Goal: Task Accomplishment & Management: Complete application form

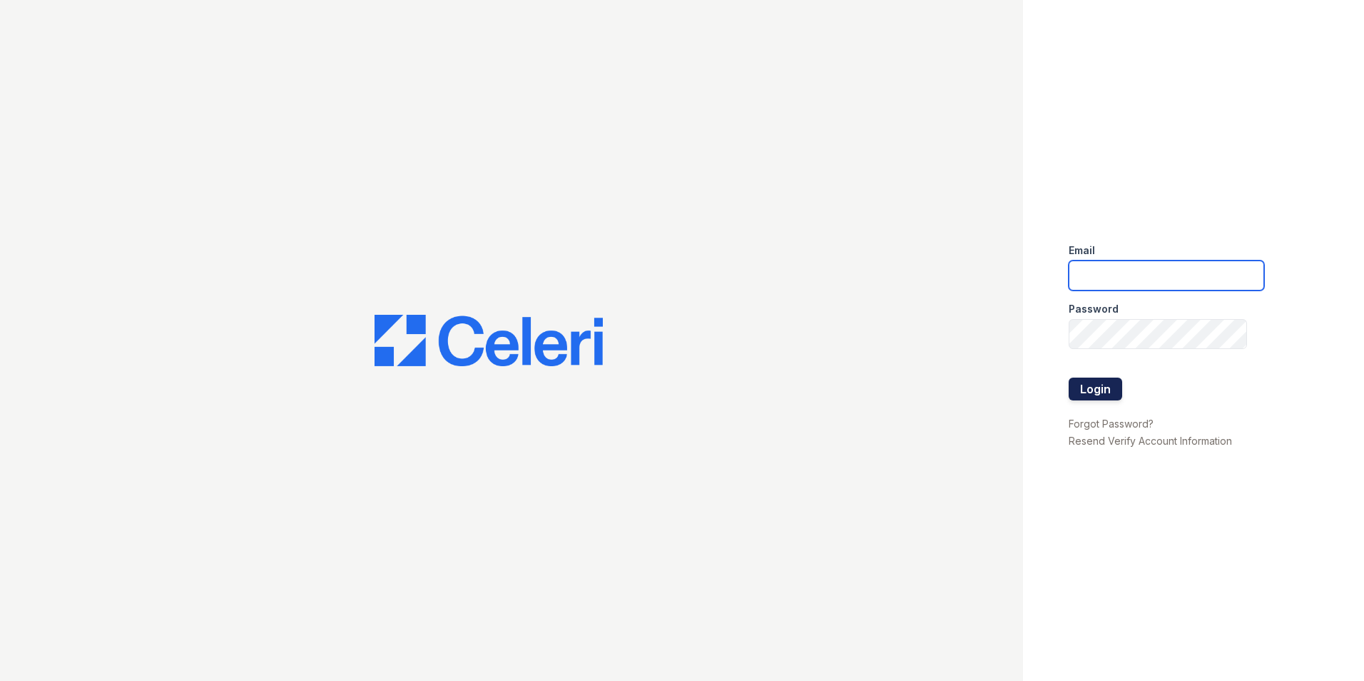
type input "[EMAIL_ADDRESS][DOMAIN_NAME]"
click at [1104, 380] on button "Login" at bounding box center [1096, 388] width 54 height 23
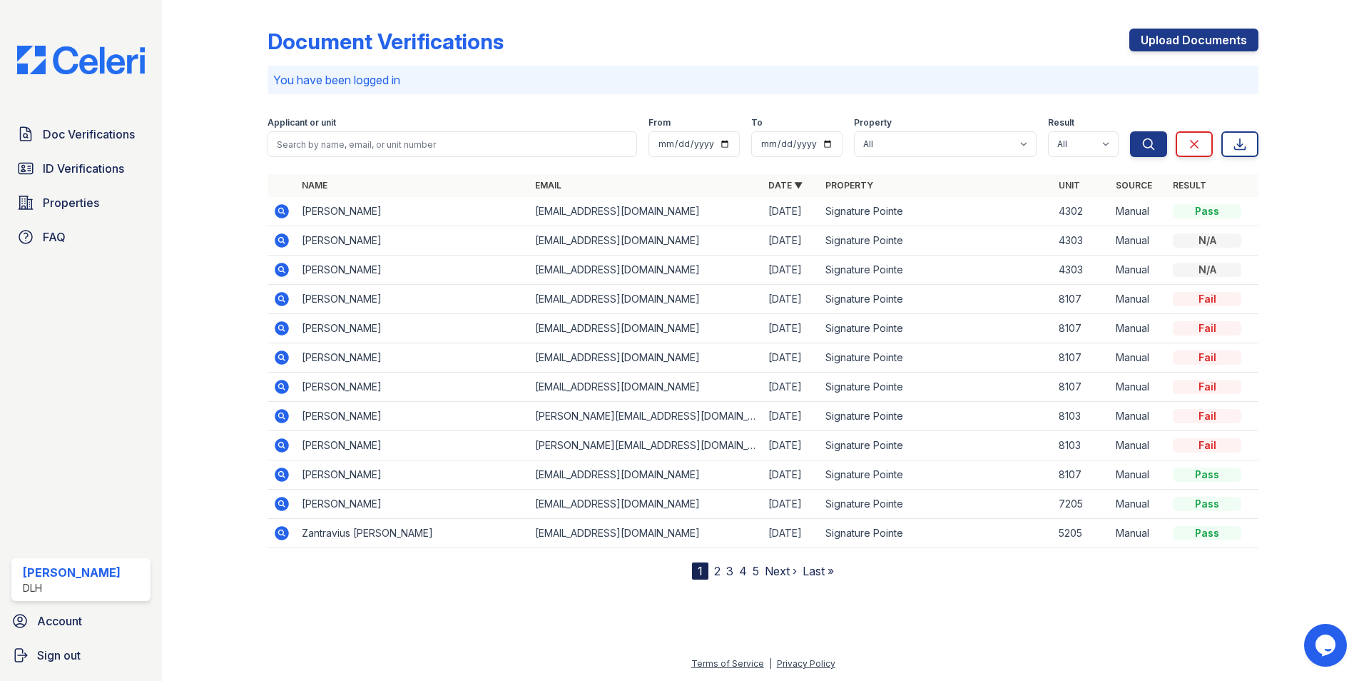
click at [1164, 55] on div "Upload Documents" at bounding box center [1193, 47] width 129 height 37
click at [1160, 50] on link "Upload Documents" at bounding box center [1193, 40] width 129 height 23
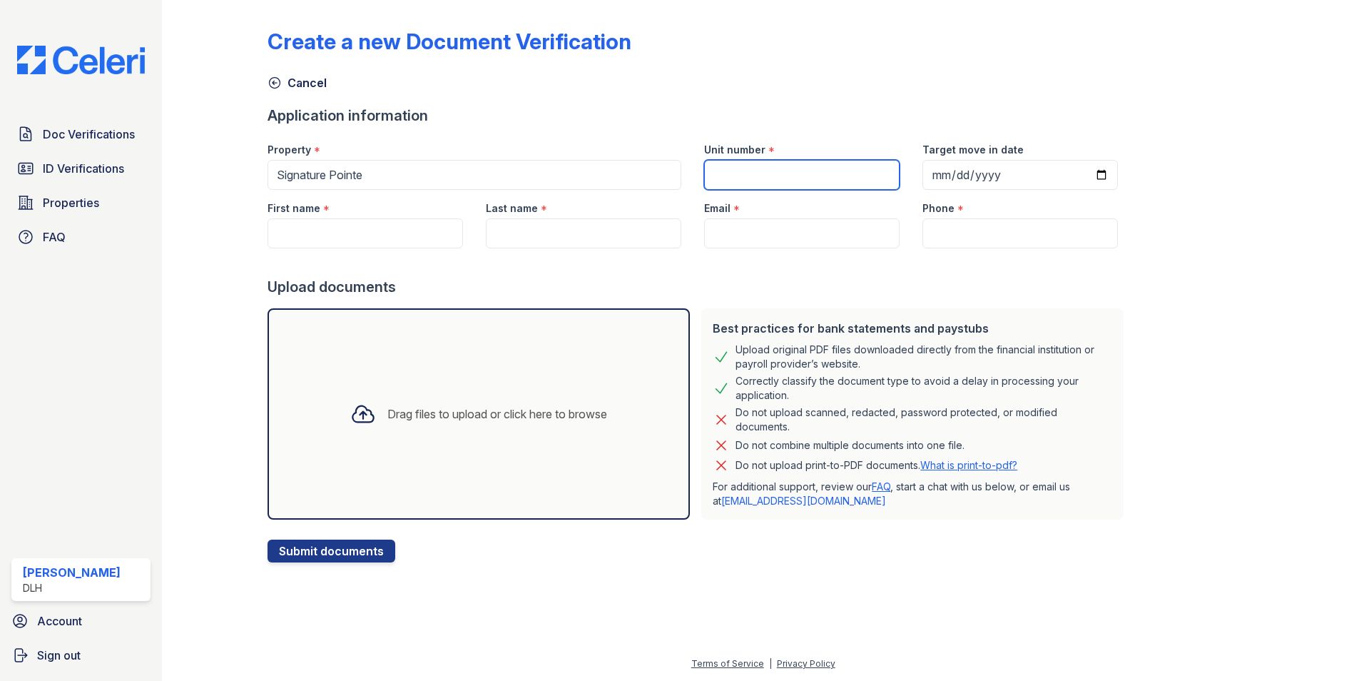
click at [788, 179] on input "Unit number" at bounding box center [801, 175] width 195 height 30
type input "7205"
type input "T"
type input "Tanila"
type input "Parks"
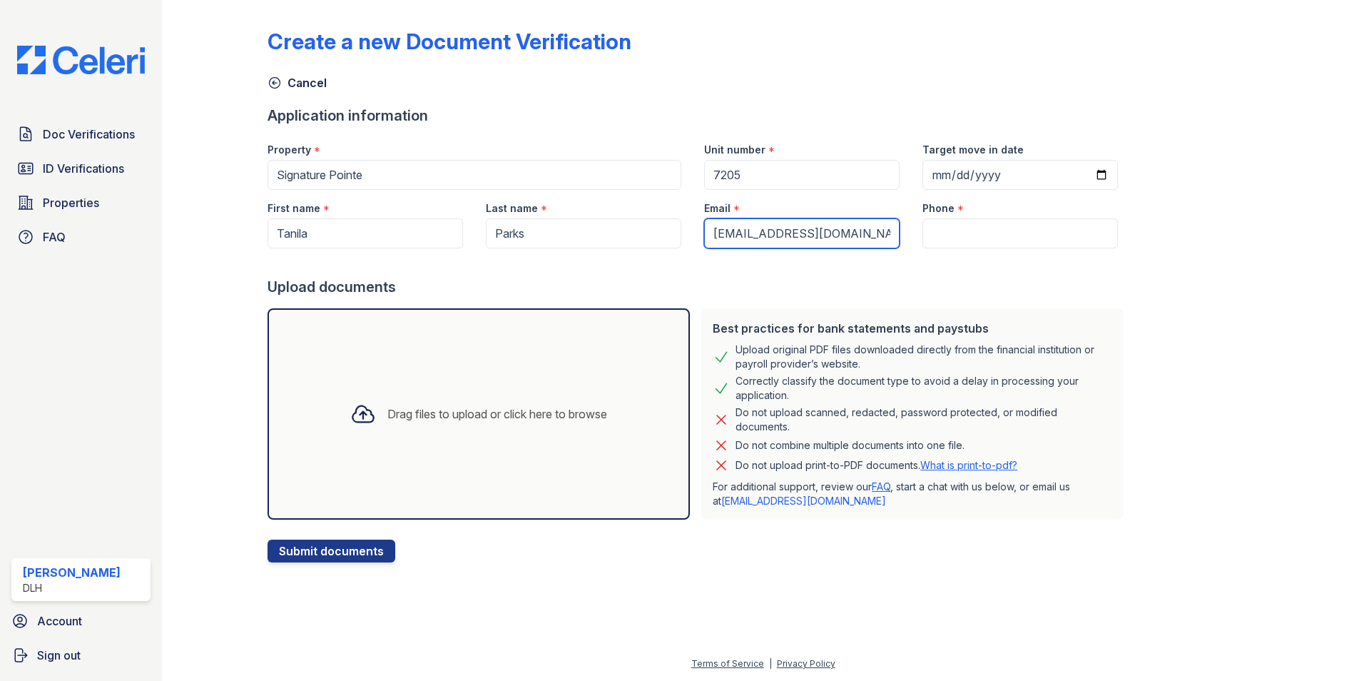
type input "lifewithni12@gmail.com"
type input "8645285698"
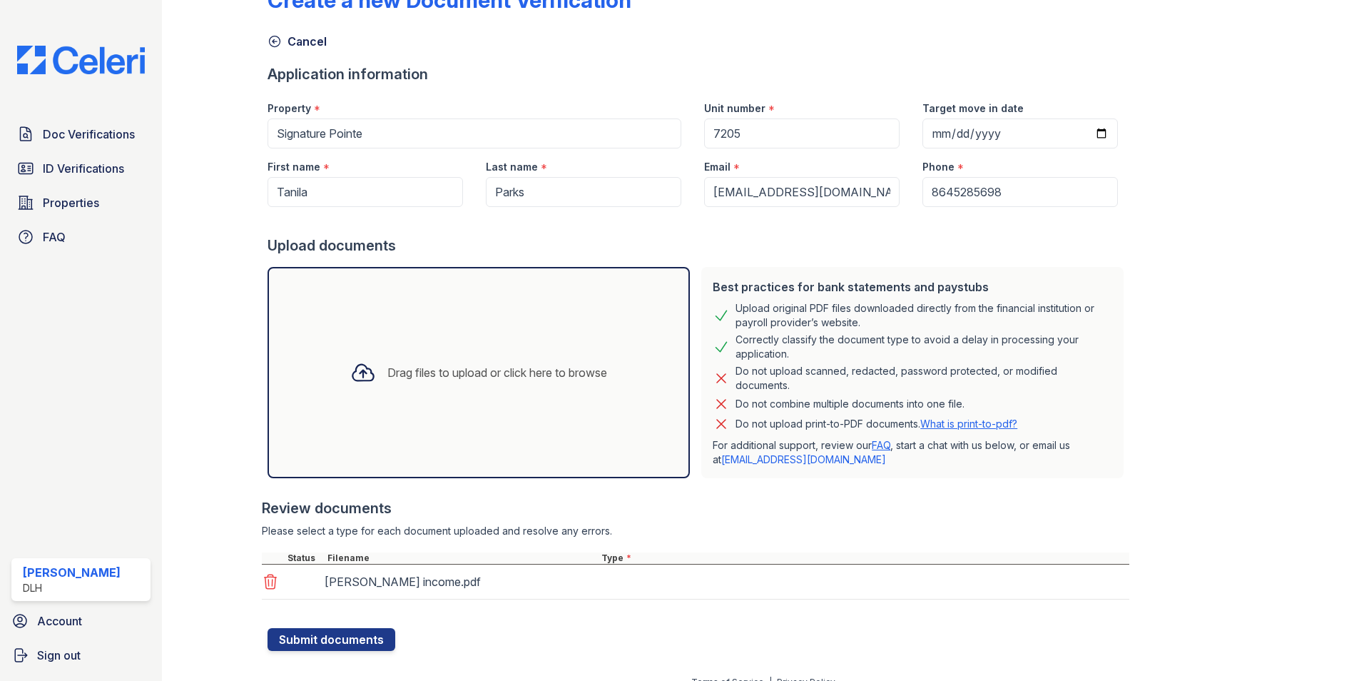
scroll to position [60, 0]
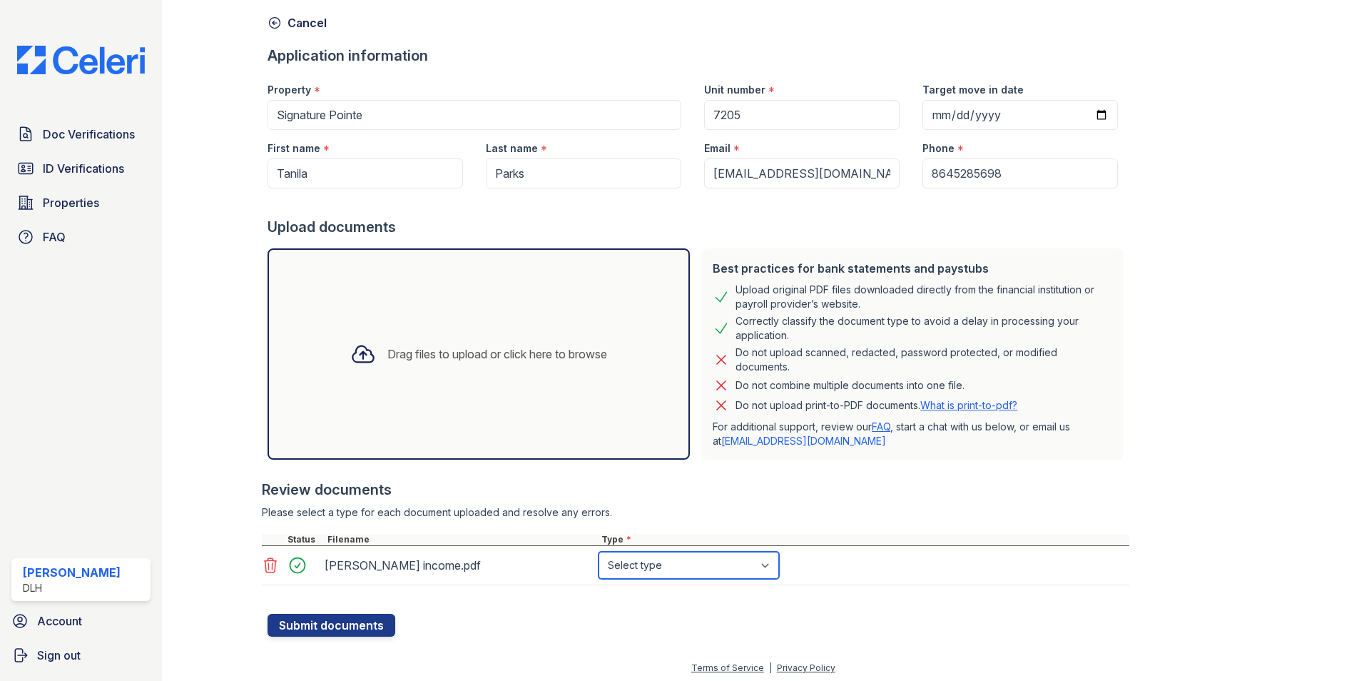
click at [745, 577] on select "Select type Paystub Bank Statement Offer Letter Tax Documents Benefit Award Let…" at bounding box center [688, 564] width 180 height 27
select select "paystub"
click at [598, 551] on select "Select type Paystub Bank Statement Offer Letter Tax Documents Benefit Award Let…" at bounding box center [688, 564] width 180 height 27
click at [342, 628] on button "Submit documents" at bounding box center [332, 624] width 128 height 23
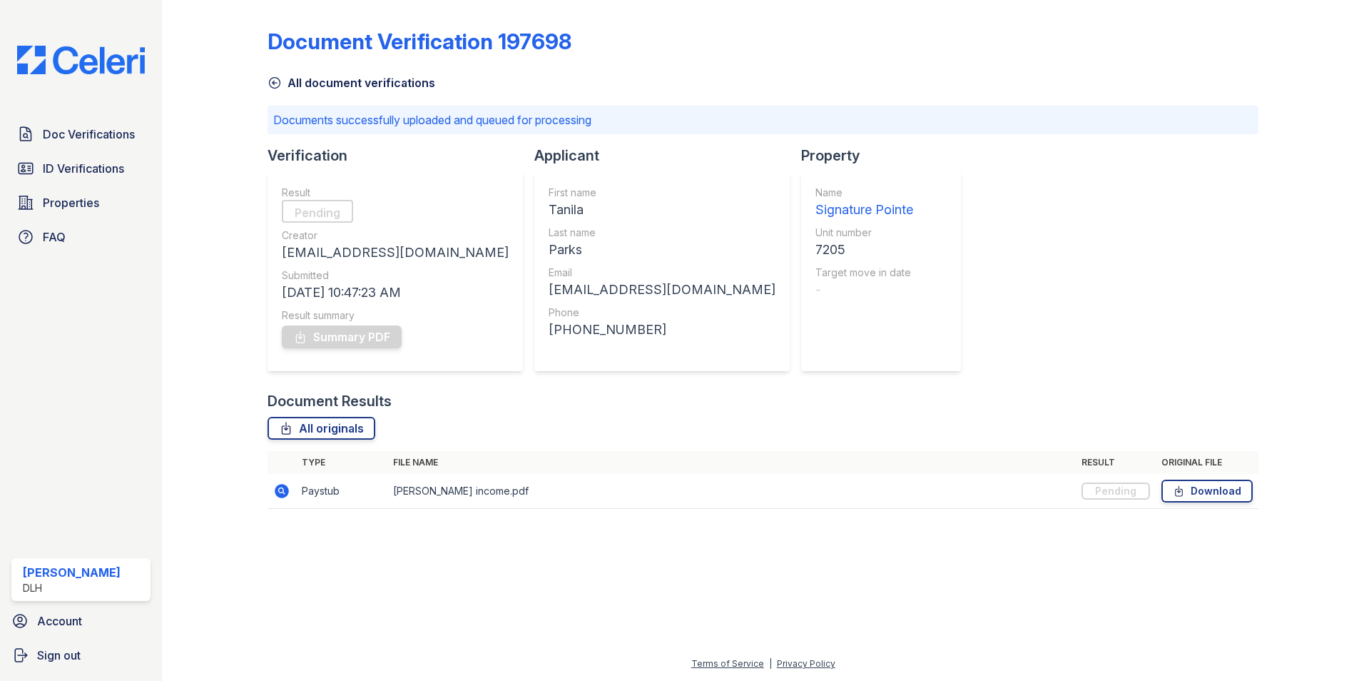
click at [280, 84] on icon at bounding box center [275, 83] width 11 height 11
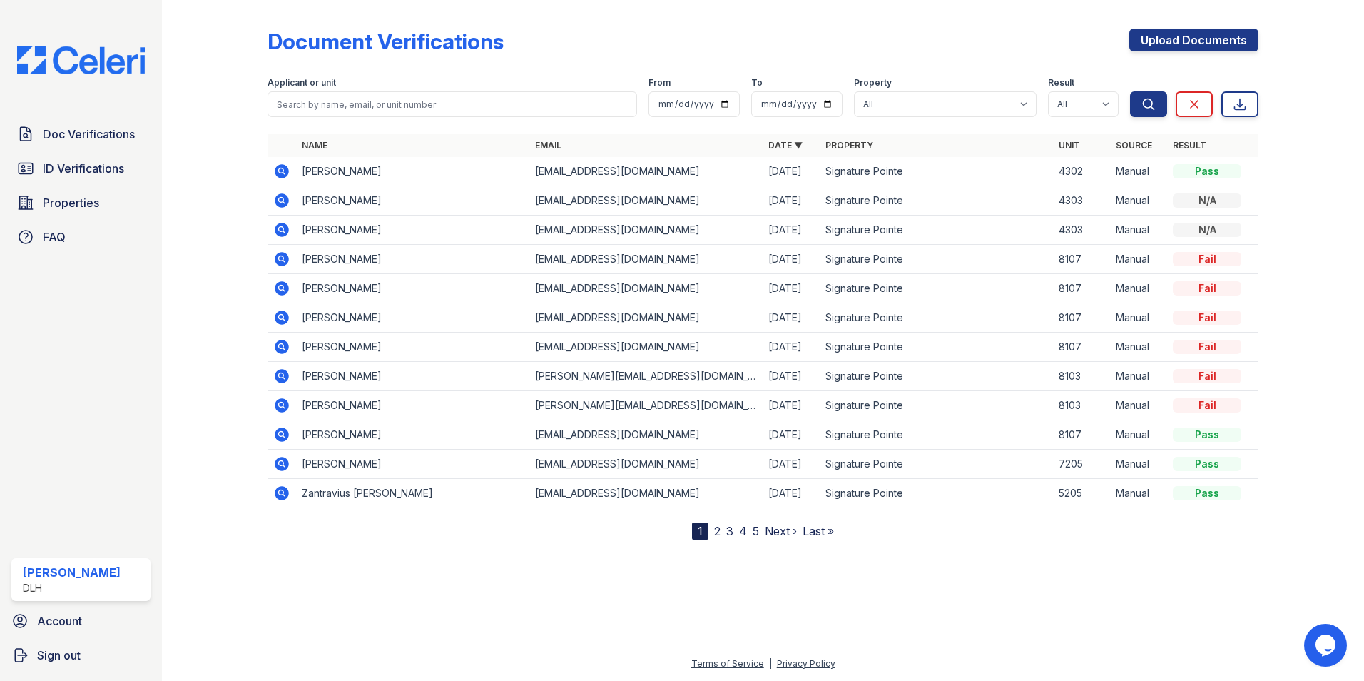
click at [1036, 60] on div "Document Verifications Upload Documents" at bounding box center [763, 47] width 991 height 37
